Goal: Find contact information: Find contact information

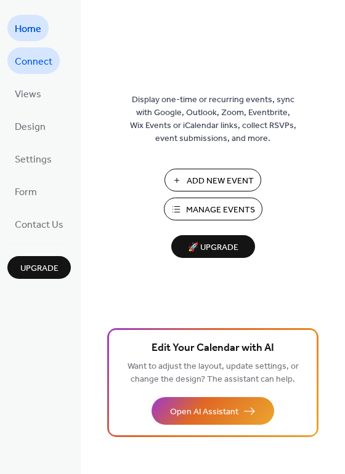
click at [30, 57] on span "Connect" at bounding box center [34, 61] width 38 height 19
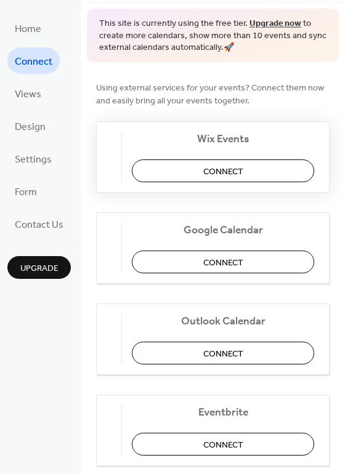
scroll to position [73, 0]
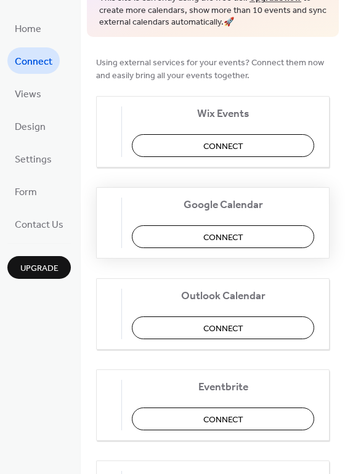
click at [182, 239] on button "Connect" at bounding box center [223, 236] width 182 height 23
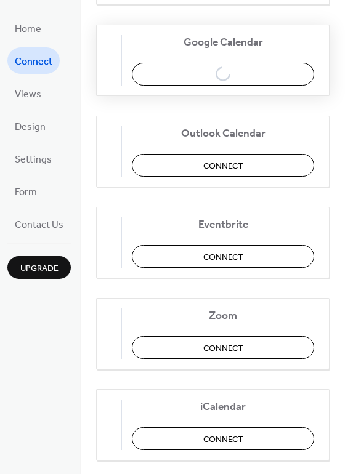
scroll to position [247, 0]
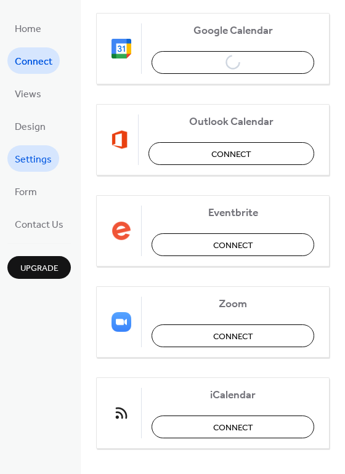
click at [34, 163] on span "Settings" at bounding box center [33, 159] width 37 height 19
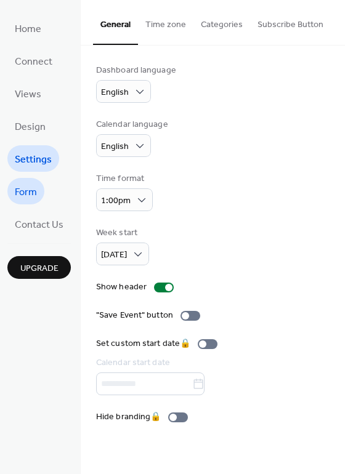
click at [28, 188] on span "Form" at bounding box center [26, 192] width 22 height 19
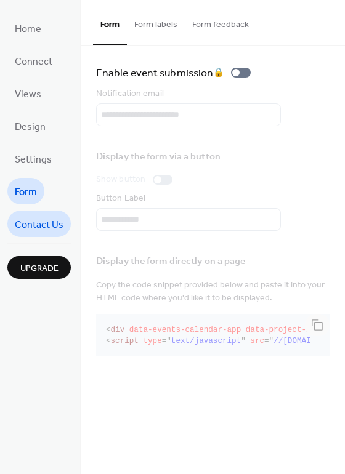
click at [40, 222] on span "Contact Us" at bounding box center [39, 224] width 49 height 19
